Goal: Information Seeking & Learning: Learn about a topic

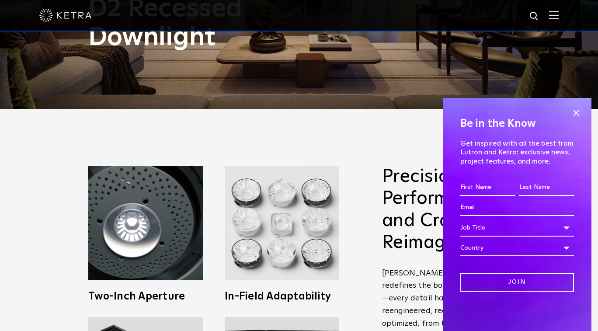
scroll to position [262, 0]
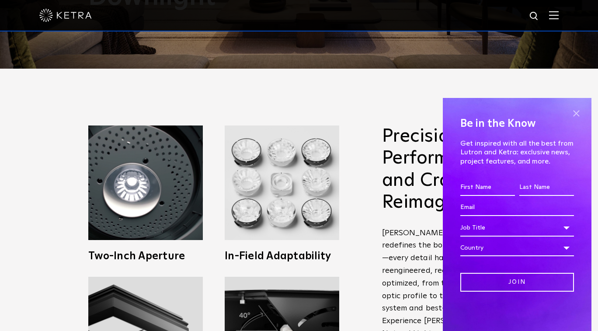
click at [571, 112] on span at bounding box center [575, 113] width 13 height 13
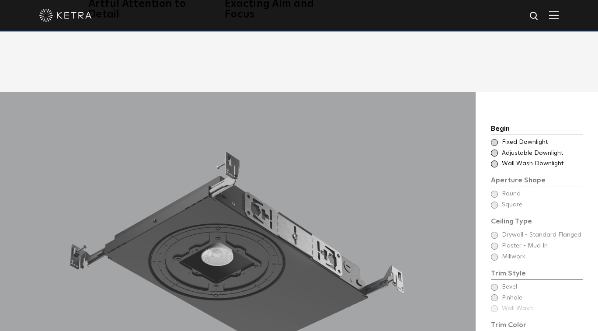
scroll to position [678, 0]
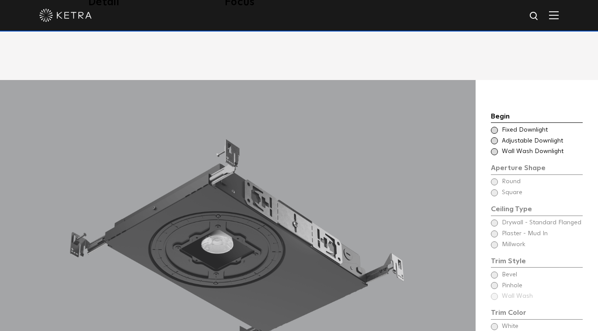
click at [496, 127] on span at bounding box center [494, 130] width 7 height 7
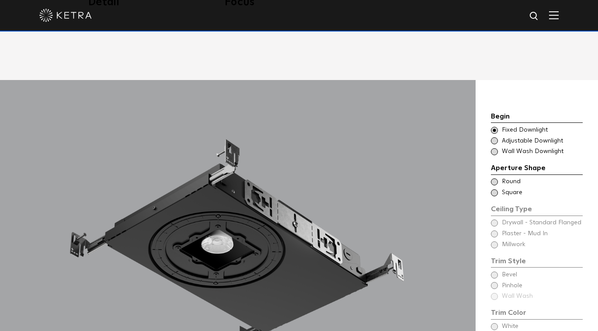
click at [495, 178] on span at bounding box center [494, 181] width 7 height 7
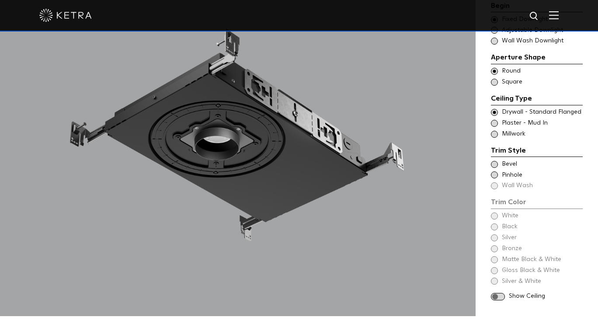
scroll to position [799, 0]
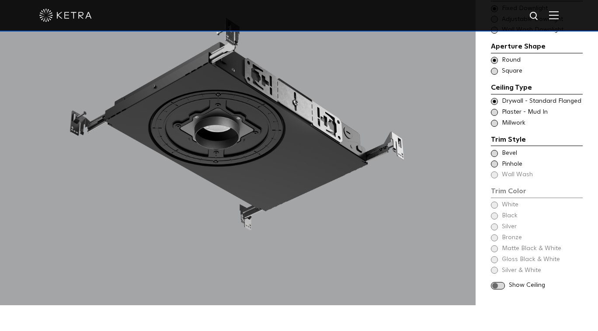
click at [494, 120] on span at bounding box center [494, 123] width 7 height 7
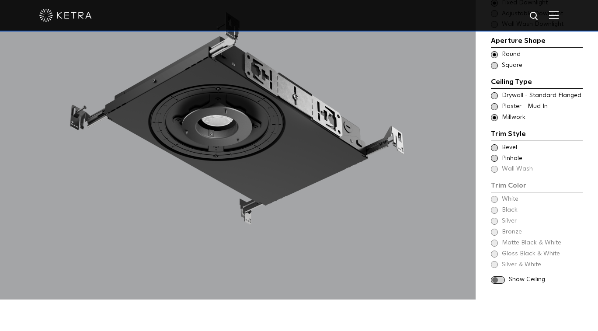
scroll to position [805, 0]
click at [495, 144] on span at bounding box center [494, 147] width 7 height 7
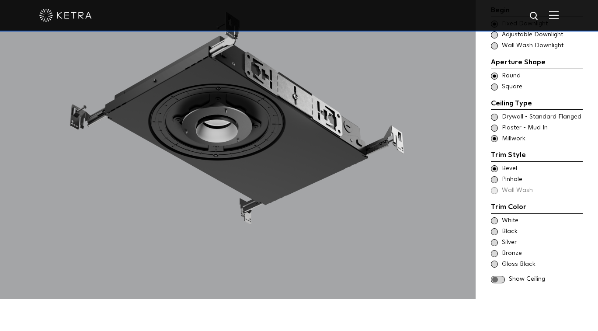
click at [493, 176] on span at bounding box center [494, 179] width 7 height 7
click at [494, 165] on span at bounding box center [494, 168] width 7 height 7
click at [495, 250] on span at bounding box center [494, 253] width 7 height 7
click at [501, 276] on span at bounding box center [498, 279] width 14 height 7
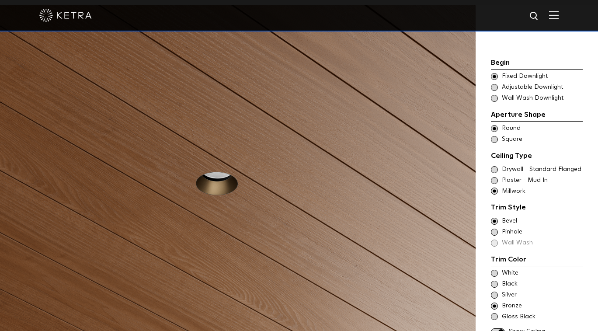
scroll to position [754, 0]
